Goal: Information Seeking & Learning: Learn about a topic

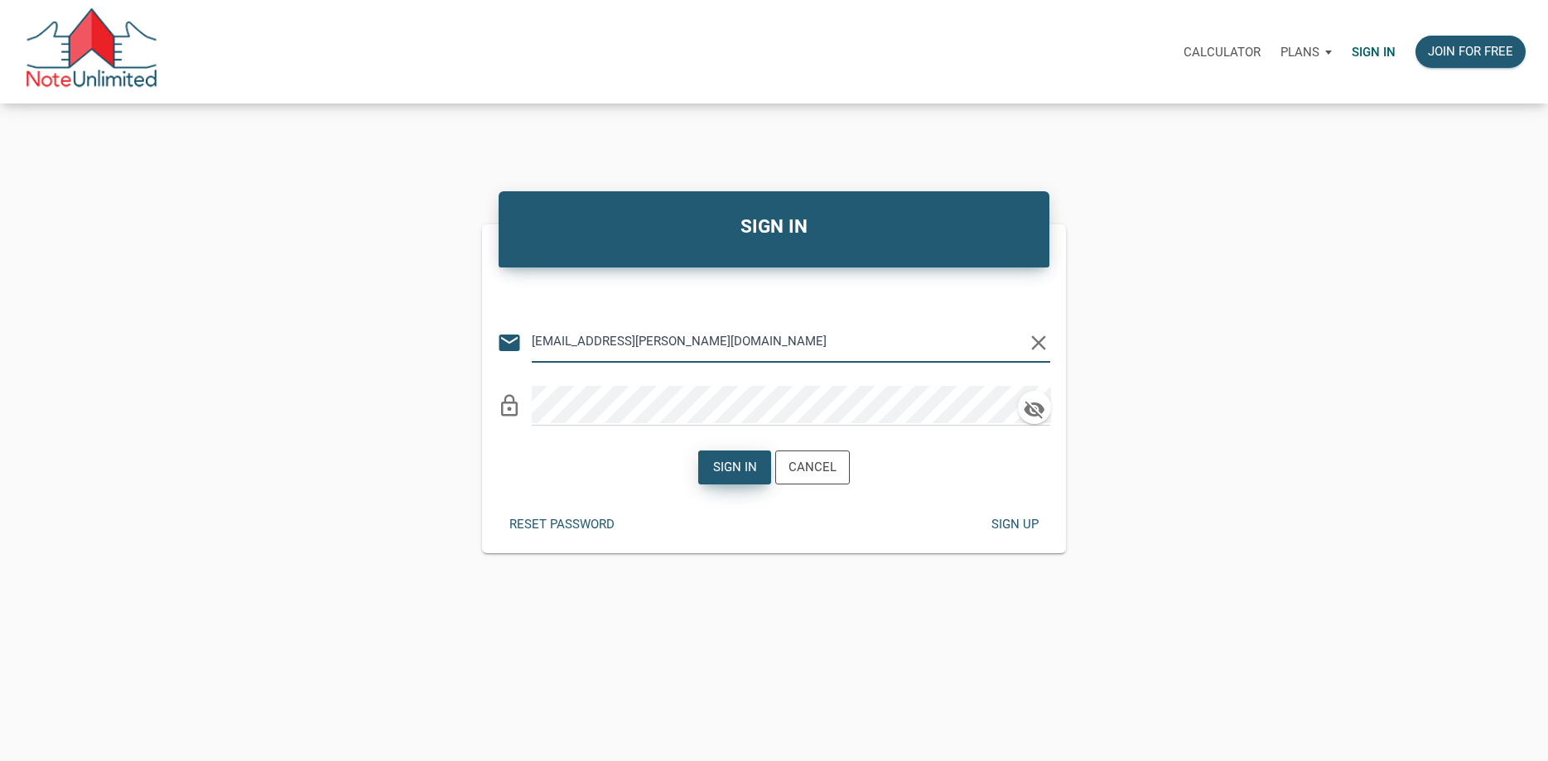
type input "[EMAIL_ADDRESS][PERSON_NAME][DOMAIN_NAME]"
click at [739, 471] on div "Sign in" at bounding box center [735, 467] width 44 height 19
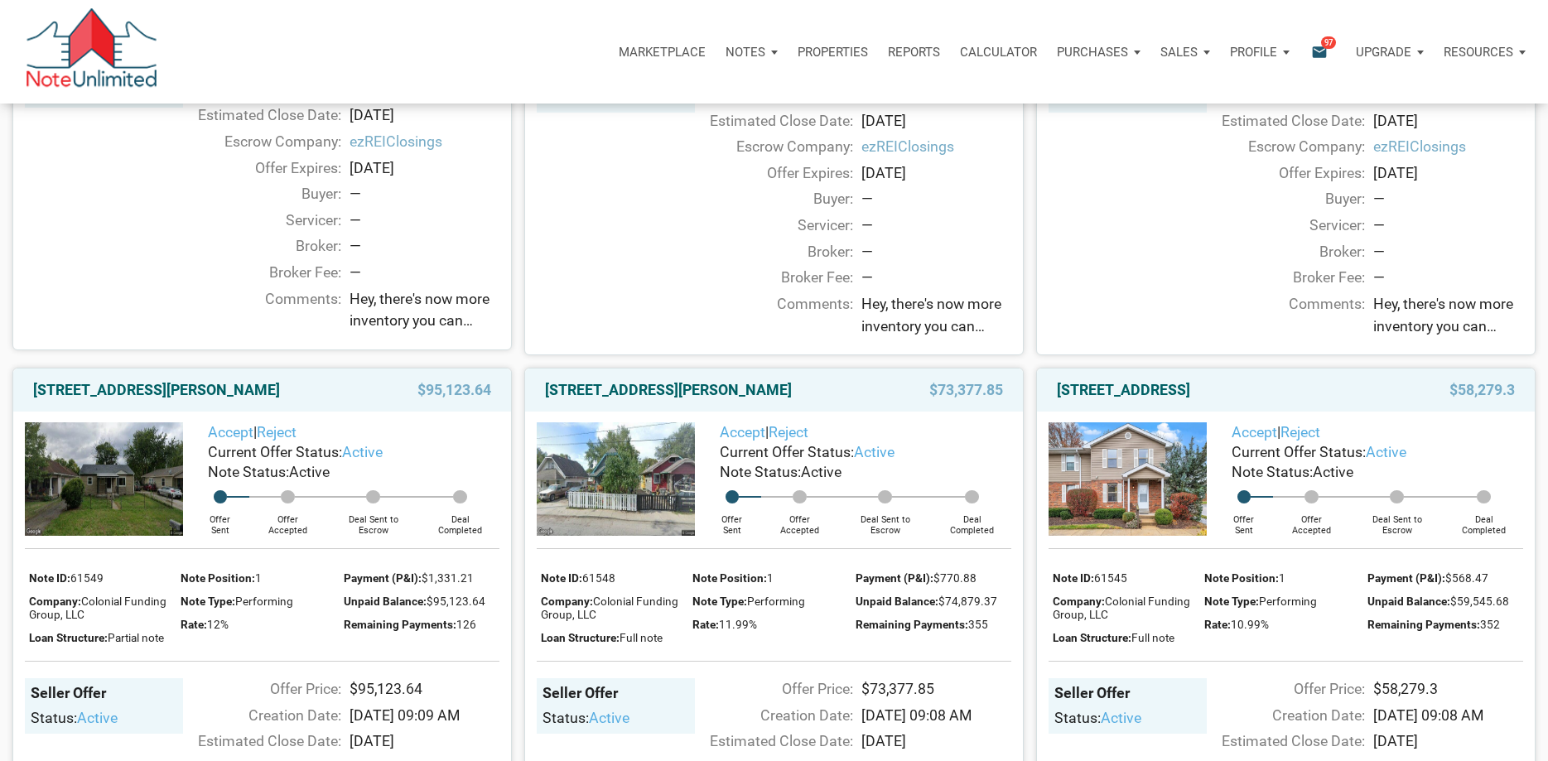
scroll to position [84, 0]
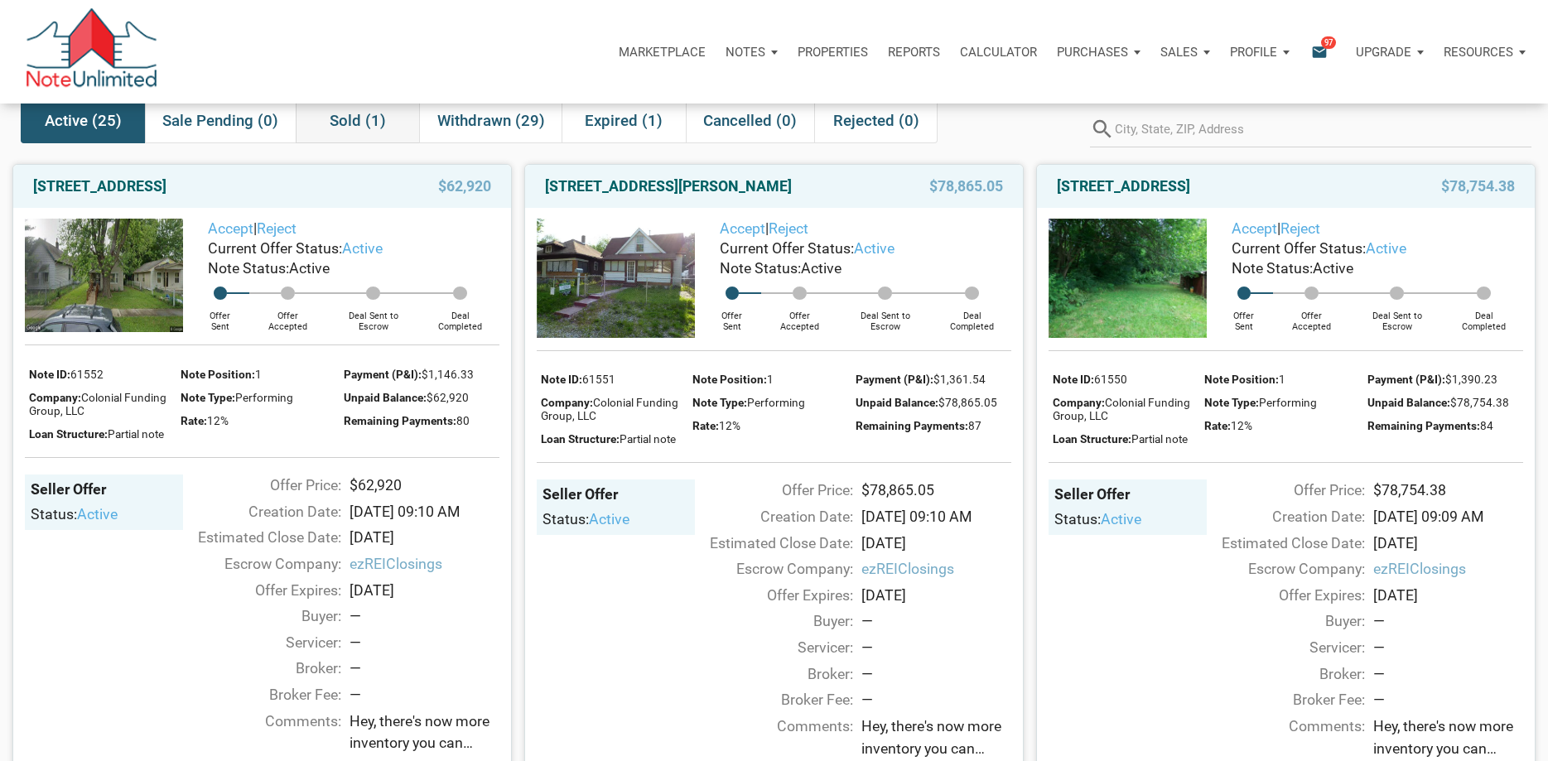
click at [344, 119] on span "Sold (1)" at bounding box center [358, 121] width 56 height 20
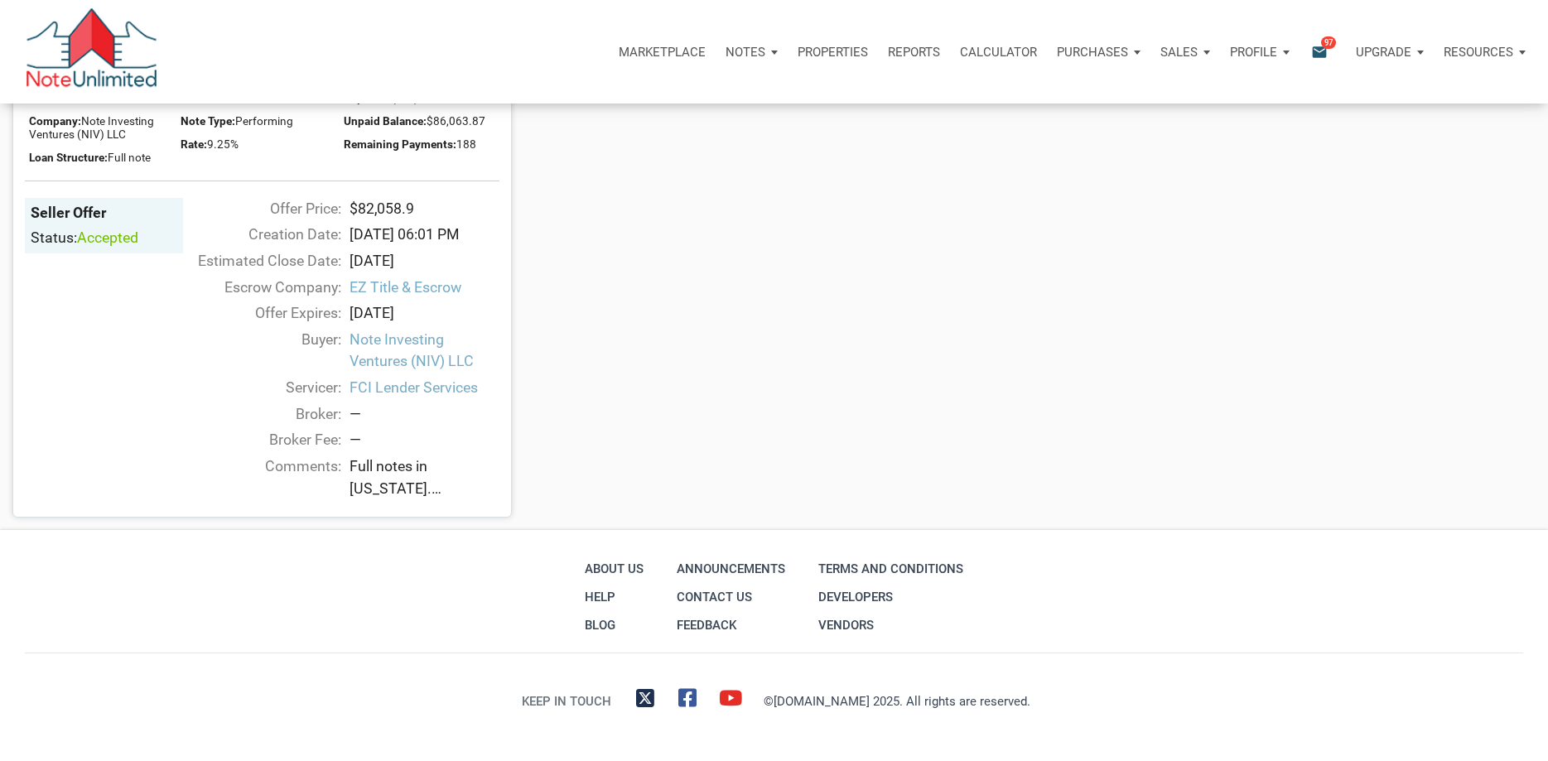
scroll to position [18, 0]
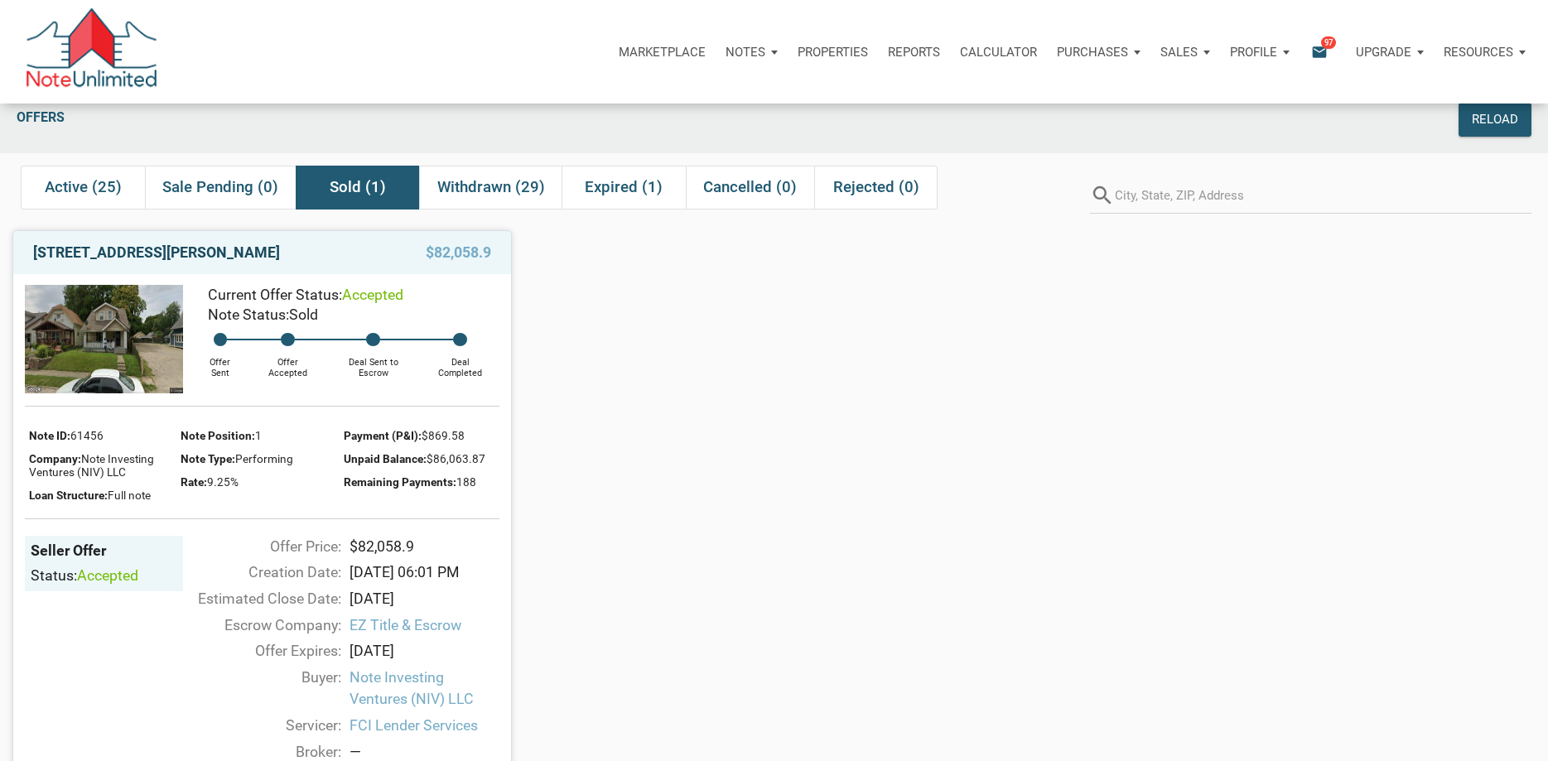
click at [229, 253] on link "1410 N Holmes Ave, Indianapolis, IN, 46222" at bounding box center [156, 253] width 247 height 20
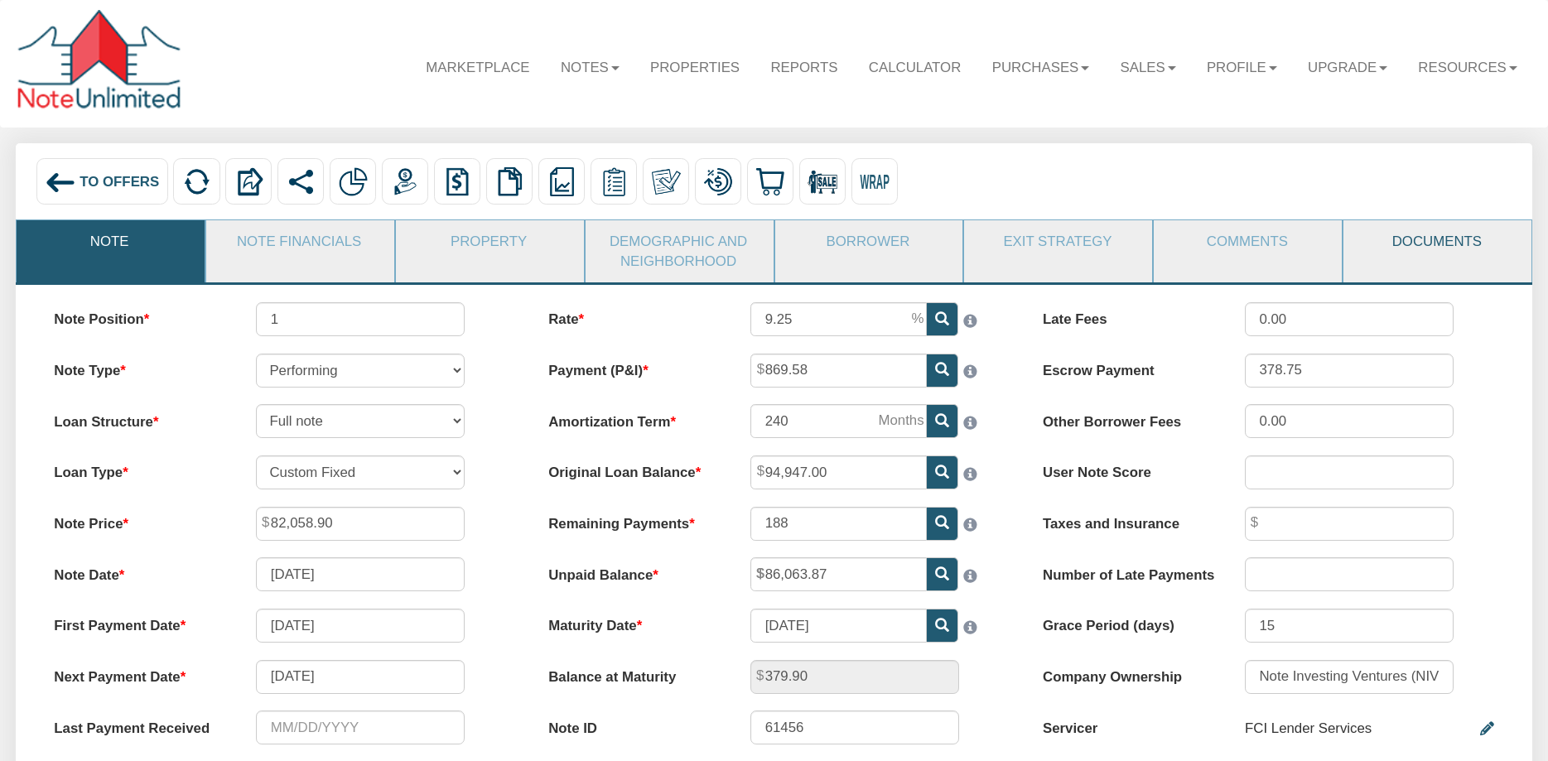
click at [1418, 246] on link "Documents" at bounding box center [1436, 241] width 186 height 42
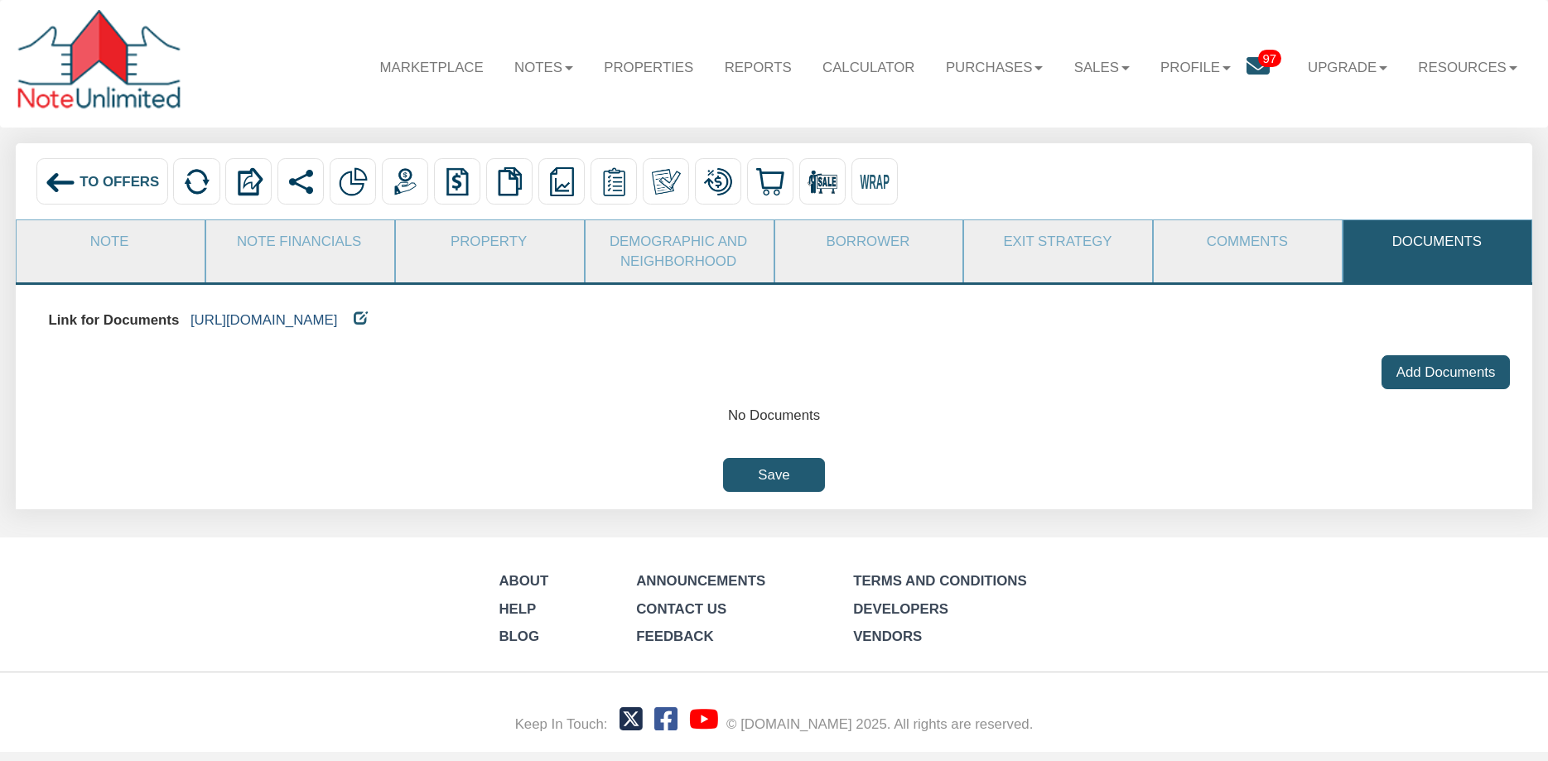
click at [338, 323] on link "[URL][DOMAIN_NAME]" at bounding box center [263, 320] width 147 height 16
click at [284, 243] on link "Note Financials" at bounding box center [299, 241] width 186 height 42
